Goal: Entertainment & Leisure: Consume media (video, audio)

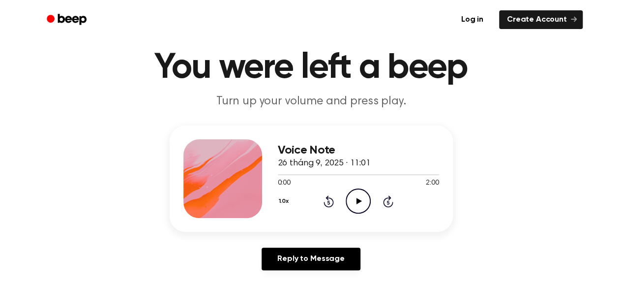
scroll to position [49, 0]
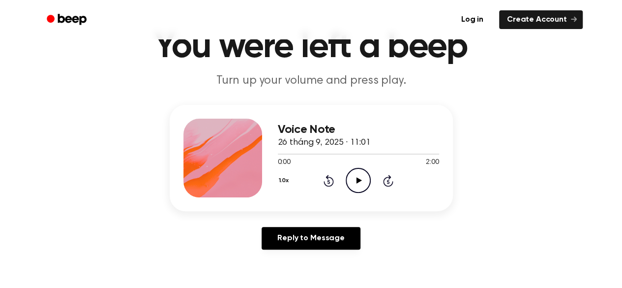
click at [359, 176] on icon "Play Audio" at bounding box center [358, 180] width 25 height 25
click at [357, 180] on icon at bounding box center [359, 180] width 5 height 6
click at [361, 183] on icon "Pause Audio" at bounding box center [358, 180] width 25 height 25
click at [282, 155] on div at bounding box center [358, 154] width 161 height 8
click at [351, 182] on icon "Play Audio" at bounding box center [358, 180] width 25 height 25
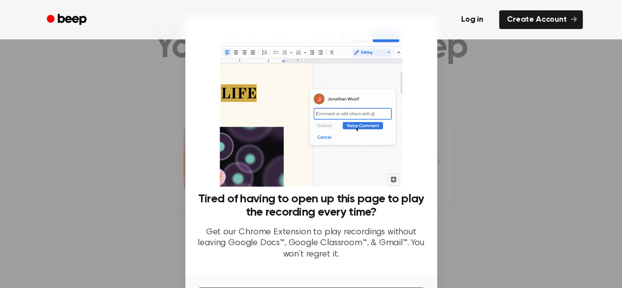
click at [510, 181] on div at bounding box center [311, 144] width 622 height 288
click at [473, 142] on div at bounding box center [311, 144] width 622 height 288
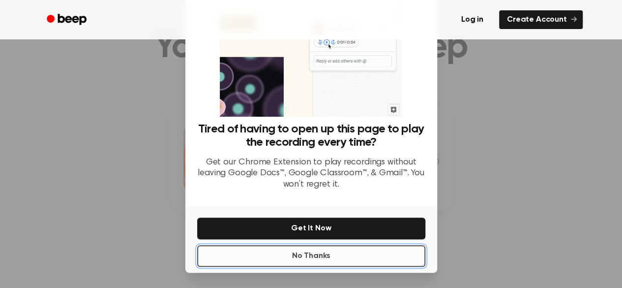
click at [341, 252] on button "No Thanks" at bounding box center [311, 256] width 228 height 22
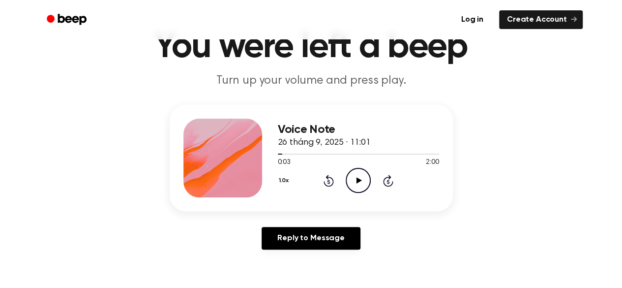
click at [358, 178] on icon "Play Audio" at bounding box center [358, 180] width 25 height 25
click at [350, 178] on icon "Pause Audio" at bounding box center [358, 180] width 25 height 25
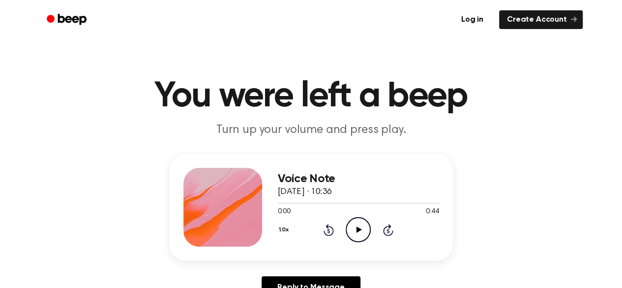
click at [343, 226] on div "1.0x Rewind 5 seconds Play Audio Skip 5 seconds" at bounding box center [358, 229] width 161 height 25
click at [350, 226] on icon "Play Audio" at bounding box center [358, 229] width 25 height 25
click at [365, 235] on icon "Play Audio" at bounding box center [358, 229] width 25 height 25
